Goal: Task Accomplishment & Management: Manage account settings

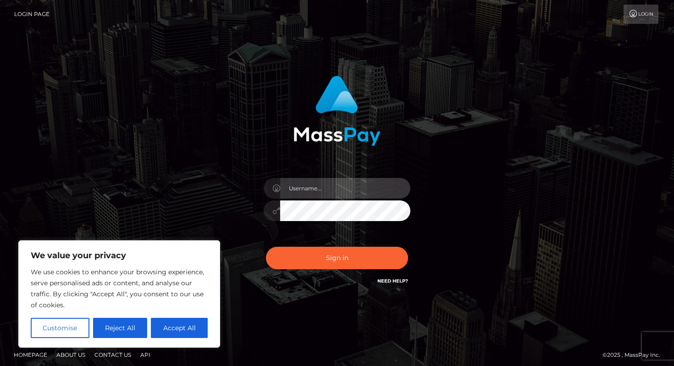
click at [315, 188] on input "text" at bounding box center [345, 188] width 130 height 21
type input "daniellafonsecam@gmail.com"
click at [185, 322] on button "Accept All" at bounding box center [179, 328] width 57 height 20
checkbox input "true"
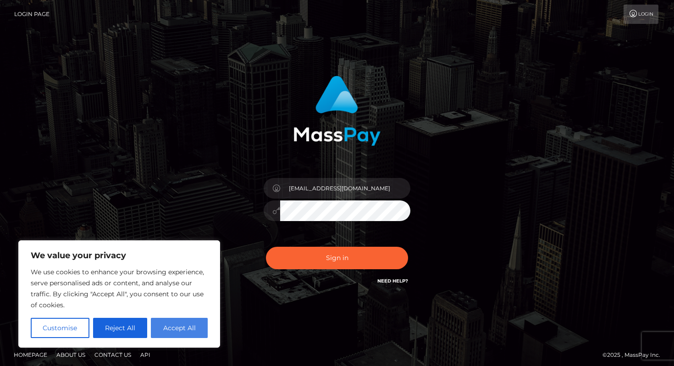
checkbox input "true"
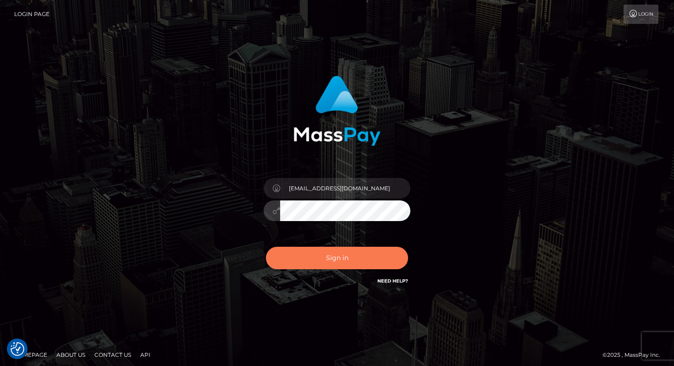
click at [307, 254] on button "Sign in" at bounding box center [337, 258] width 142 height 22
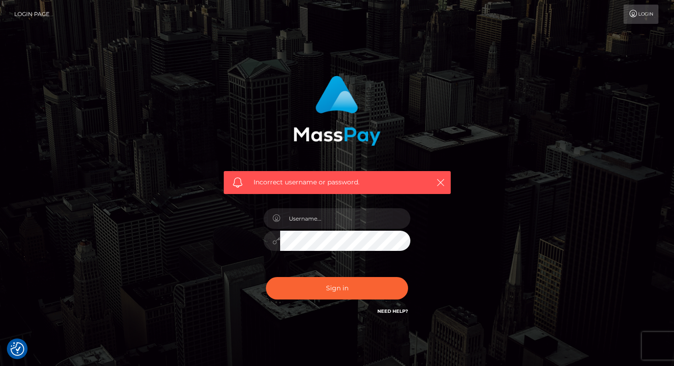
click at [638, 14] on link "Login" at bounding box center [640, 14] width 35 height 19
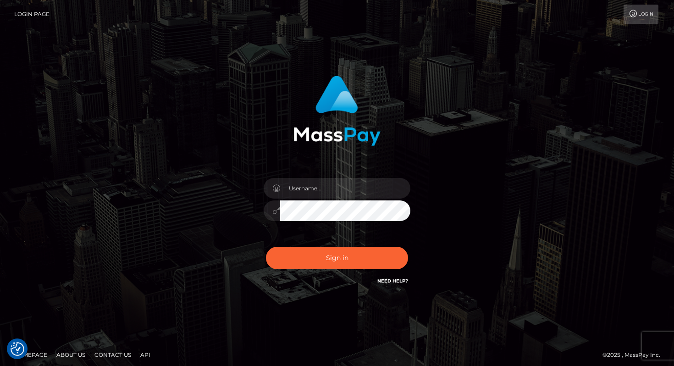
click at [400, 282] on link "Need Help?" at bounding box center [392, 281] width 31 height 6
click at [25, 12] on link "Login Page" at bounding box center [31, 14] width 35 height 19
